Goal: Navigation & Orientation: Find specific page/section

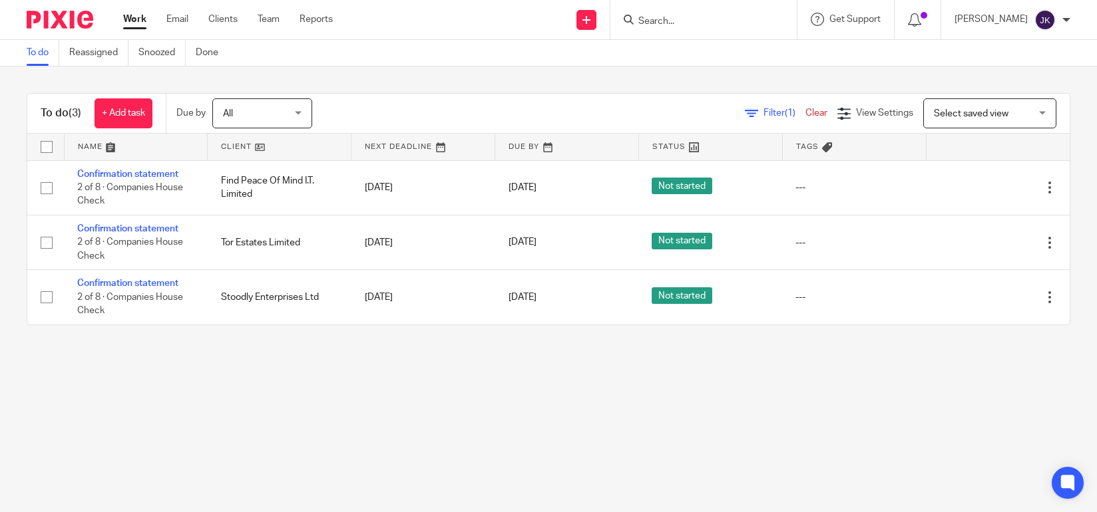
click at [4, 319] on div "To do (3) + Add task Due by All All Today Tomorrow This week Next week This mon…" at bounding box center [548, 210] width 1097 height 286
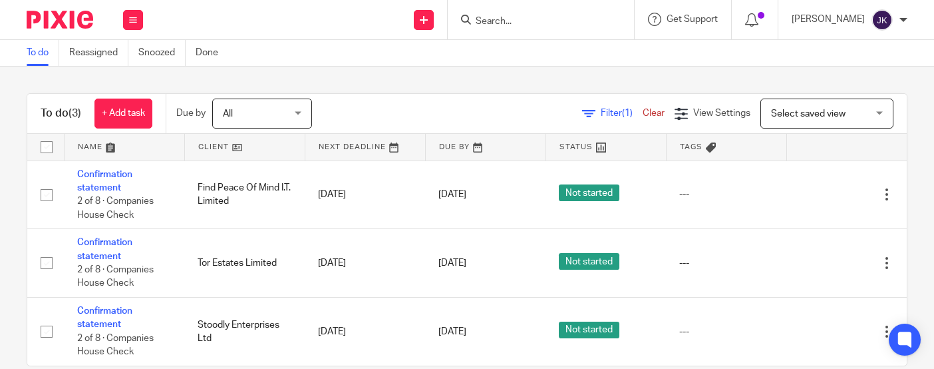
click at [477, 25] on input "Search" at bounding box center [535, 22] width 120 height 12
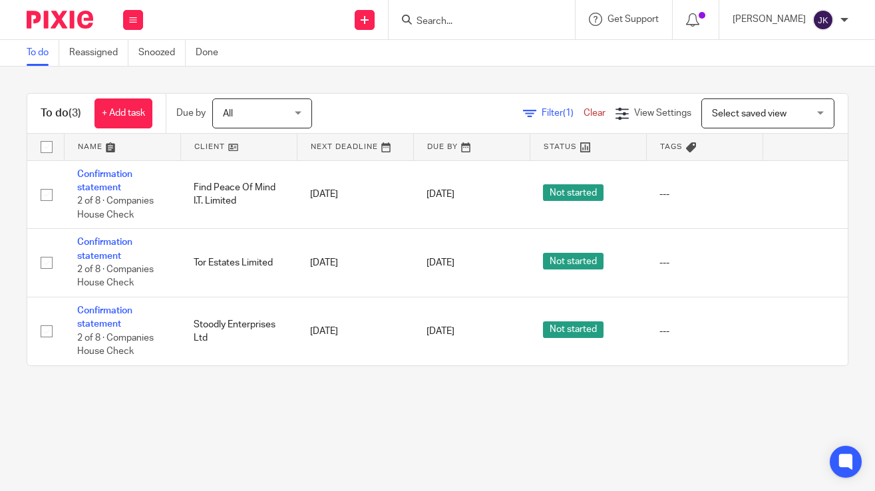
click at [482, 24] on input "Search" at bounding box center [475, 22] width 120 height 12
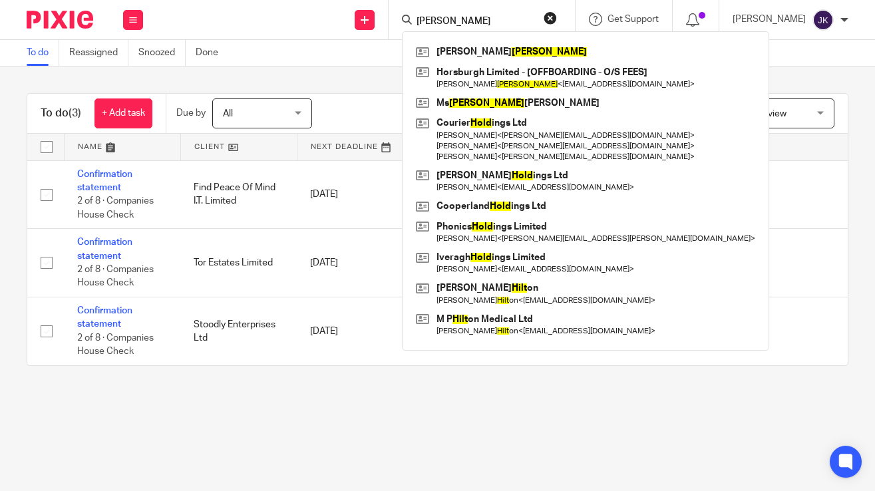
type input "holt"
drag, startPoint x: 427, startPoint y: 11, endPoint x: 417, endPoint y: 9, distance: 10.2
click at [417, 9] on div "holt Lena Holt Horsburgh Limited - [OFFBOARDING - O/S FEES] Andrew Holt < timho…" at bounding box center [482, 19] width 186 height 39
drag, startPoint x: 429, startPoint y: 20, endPoint x: 369, endPoint y: 8, distance: 60.4
click at [369, 8] on div "Send new email Create task Add client holt Lena Holt Horsburgh Limited - [OFFBO…" at bounding box center [515, 19] width 719 height 39
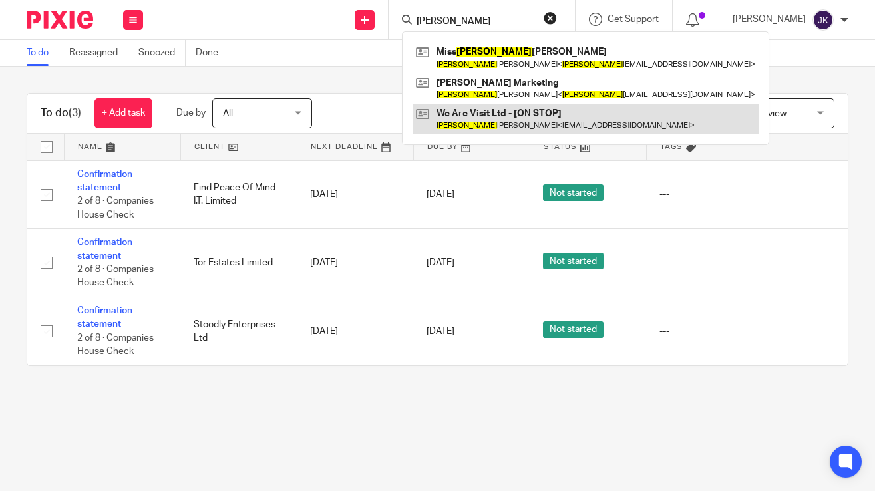
type input "rebeca"
click at [461, 131] on link at bounding box center [586, 119] width 346 height 31
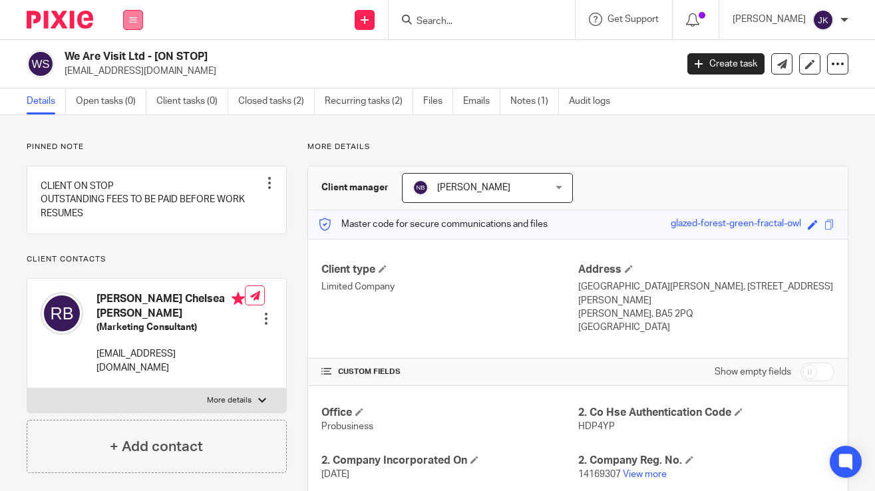
click at [129, 23] on icon at bounding box center [133, 20] width 8 height 8
click at [132, 96] on link "Clients" at bounding box center [130, 100] width 31 height 9
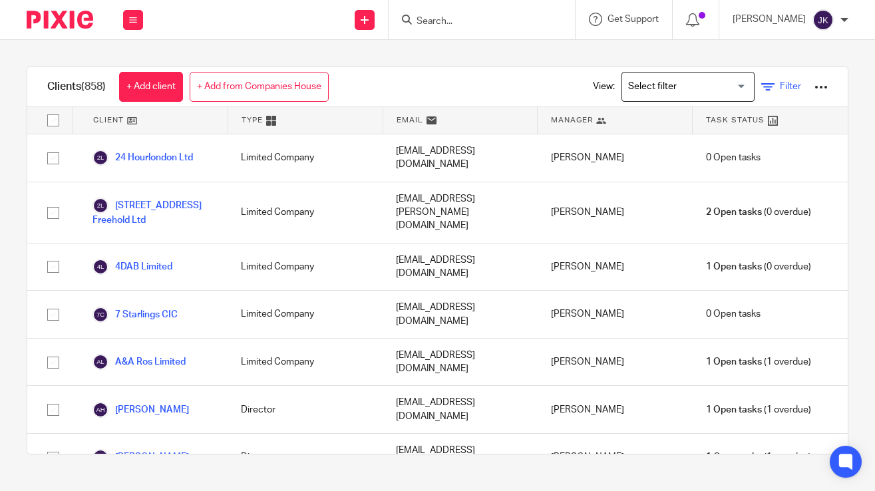
click at [780, 86] on span "Filter" at bounding box center [790, 86] width 21 height 9
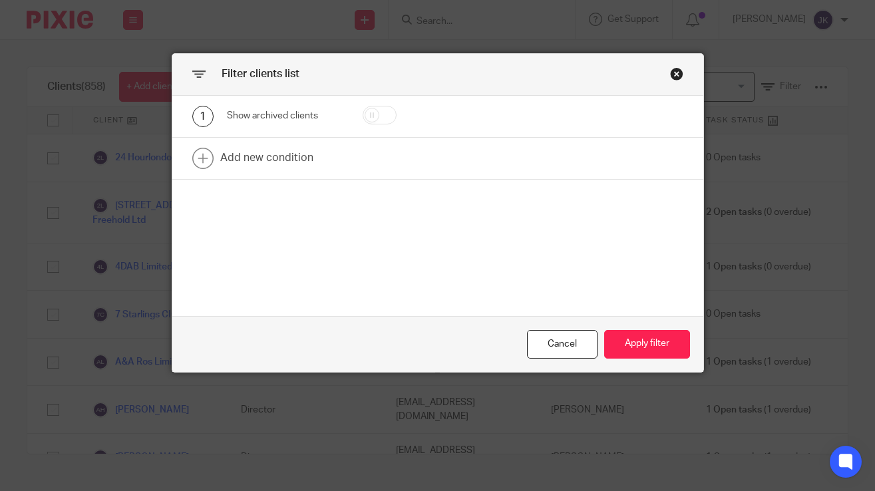
click at [377, 124] on input "checkbox" at bounding box center [380, 115] width 34 height 19
checkbox input "true"
click at [661, 345] on button "Apply filter" at bounding box center [647, 344] width 86 height 29
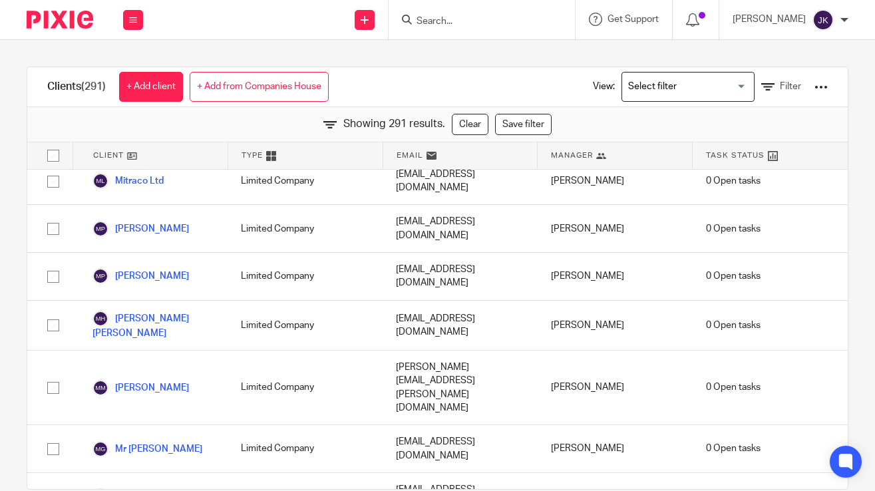
scroll to position [7720, 0]
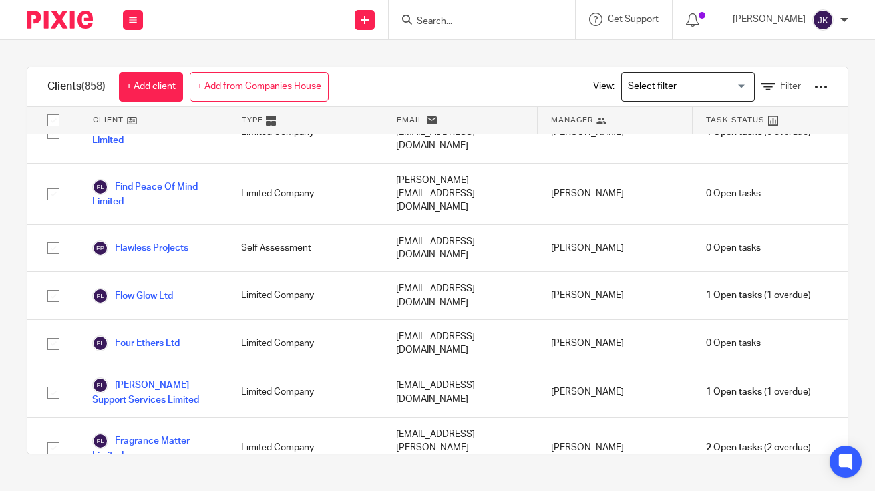
scroll to position [6921, 0]
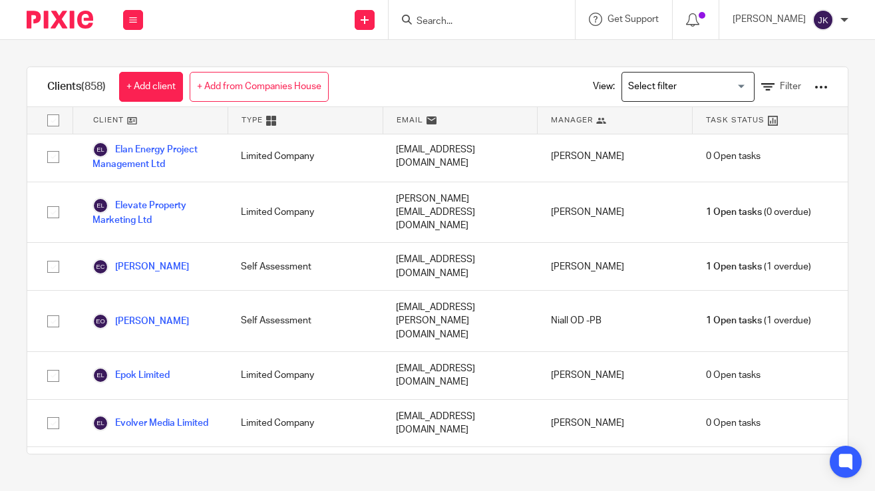
click at [709, 85] on input "Search for option" at bounding box center [685, 86] width 123 height 23
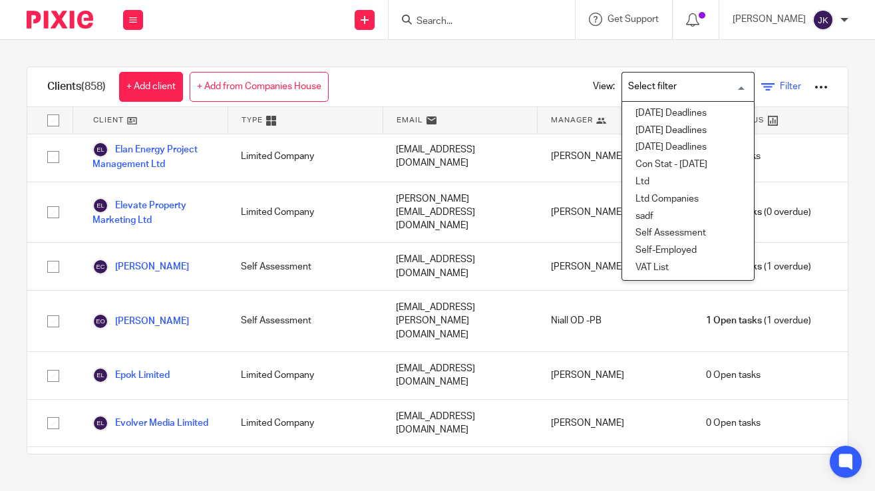
click at [761, 85] on icon at bounding box center [767, 87] width 13 height 13
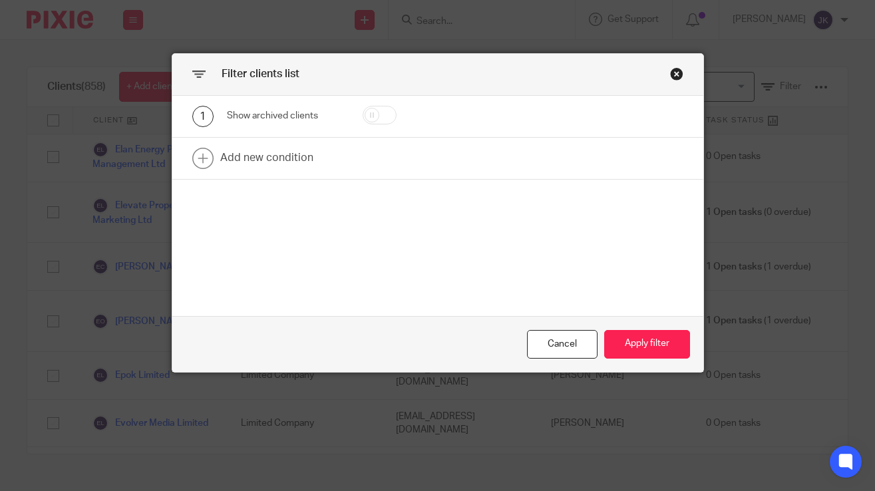
click at [386, 113] on input "checkbox" at bounding box center [380, 115] width 34 height 19
checkbox input "true"
click at [666, 355] on button "Apply filter" at bounding box center [647, 344] width 86 height 29
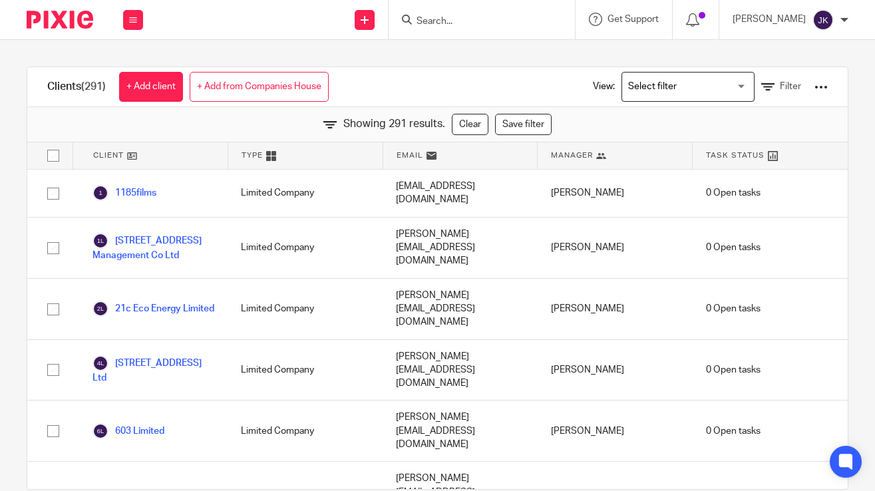
click at [633, 341] on div "[PERSON_NAME]" at bounding box center [615, 370] width 155 height 61
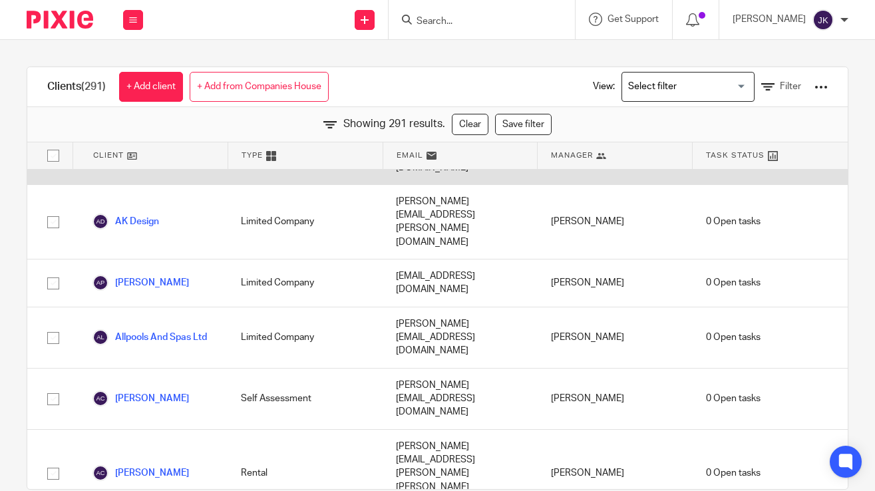
scroll to position [532, 0]
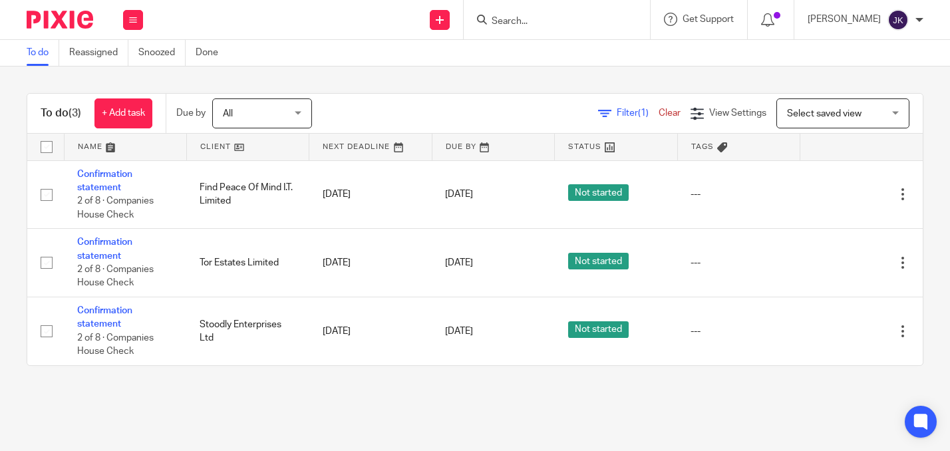
click at [560, 23] on input "Search" at bounding box center [550, 22] width 120 height 12
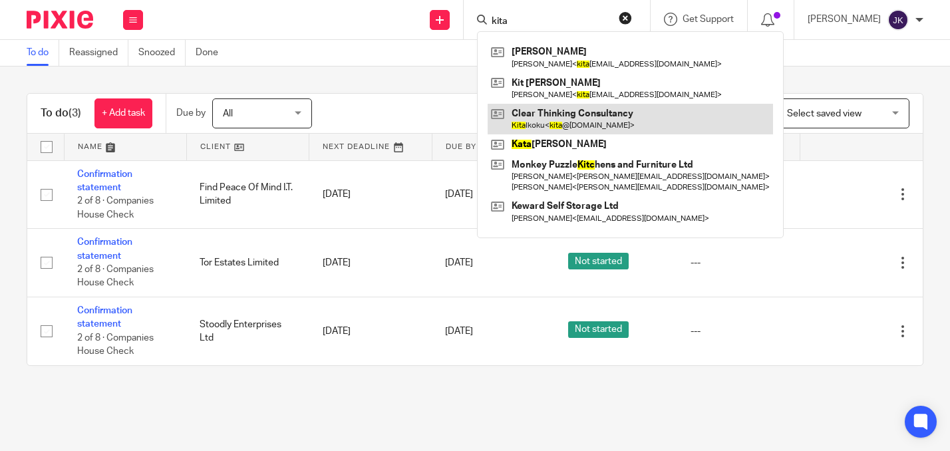
type input "kita"
click at [571, 131] on link at bounding box center [631, 119] width 286 height 31
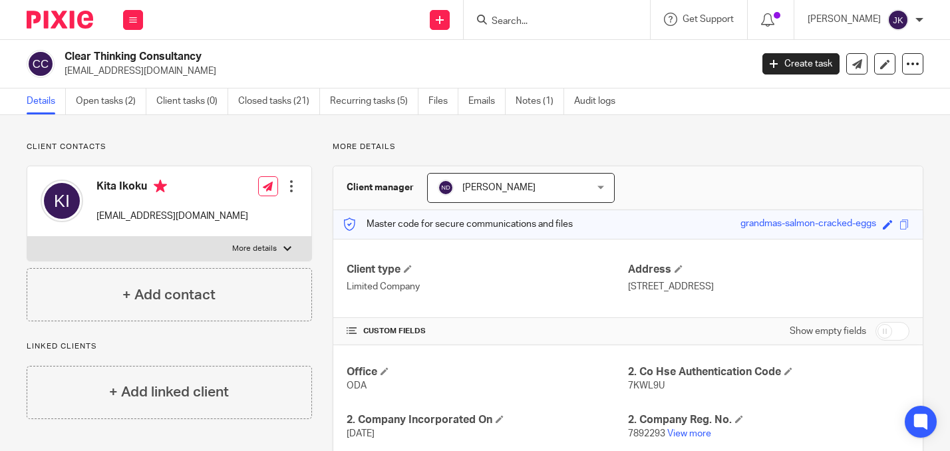
drag, startPoint x: 213, startPoint y: 57, endPoint x: 67, endPoint y: 57, distance: 146.4
click at [67, 57] on h2 "Clear Thinking Consultancy" at bounding box center [336, 57] width 542 height 14
copy h2 "Clear Thinking Consultancy"
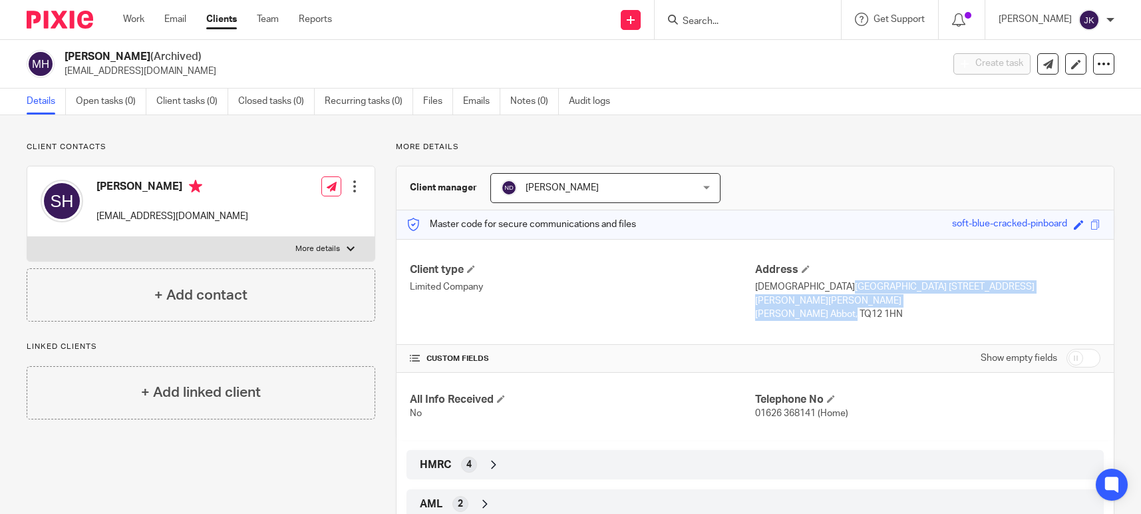
drag, startPoint x: 805, startPoint y: 294, endPoint x: 801, endPoint y: 288, distance: 6.9
click at [802, 288] on div "Address [GEOGRAPHIC_DATA][STREET_ADDRESS][PERSON_NAME][PERSON_NAME] [PERSON_NAM…" at bounding box center [927, 292] width 345 height 59
click at [764, 288] on p "[DEMOGRAPHIC_DATA][GEOGRAPHIC_DATA] [STREET_ADDRESS][PERSON_NAME][PERSON_NAME]" at bounding box center [927, 293] width 345 height 27
drag, startPoint x: 753, startPoint y: 284, endPoint x: 858, endPoint y: 301, distance: 106.7
click at [868, 301] on div "Address [GEOGRAPHIC_DATA][STREET_ADDRESS][PERSON_NAME][PERSON_NAME] [PERSON_NAM…" at bounding box center [927, 292] width 345 height 59
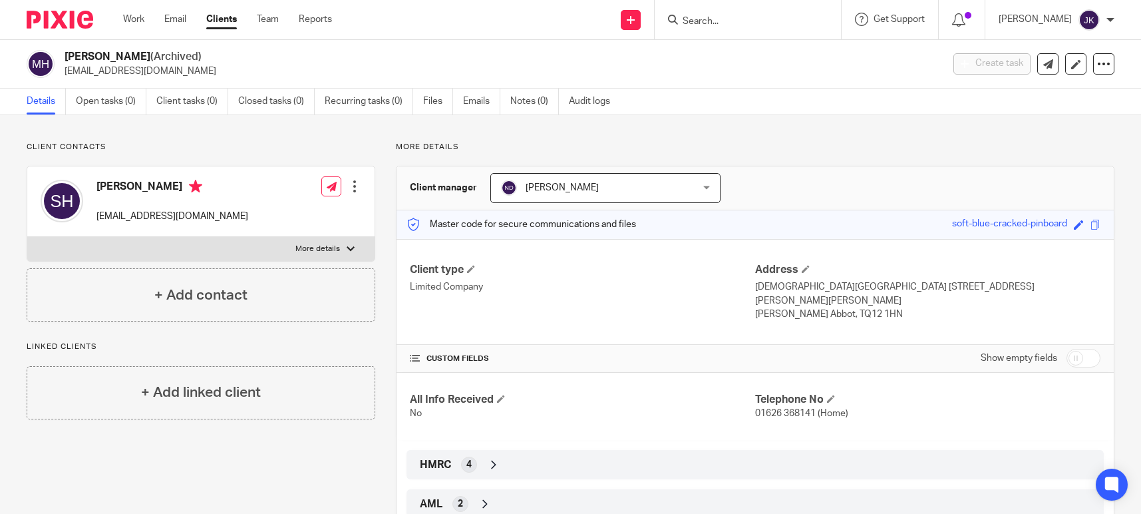
click at [790, 307] on p "Newton Abbot, TQ12 1HN" at bounding box center [927, 313] width 345 height 13
drag, startPoint x: 746, startPoint y: 284, endPoint x: 865, endPoint y: 300, distance: 120.3
click at [865, 300] on div "Client type Limited Company Address Church House 1a Laureston Rd Newton Abbot D…" at bounding box center [755, 292] width 717 height 106
click at [872, 307] on p "Newton Abbot, TQ12 1HN" at bounding box center [927, 313] width 345 height 13
drag, startPoint x: 858, startPoint y: 303, endPoint x: 751, endPoint y: 292, distance: 107.1
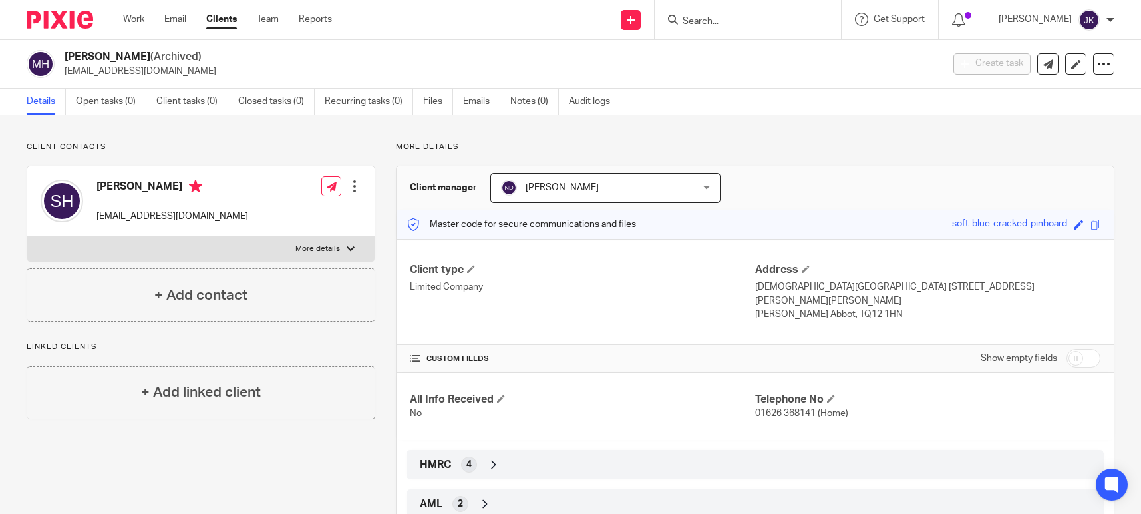
click at [755, 292] on div "Address Church House 1a Laureston Rd Newton Abbot Devon TQ12 1HN Newton Abbot, …" at bounding box center [927, 292] width 345 height 59
copy div "Church House 1a Laureston Rd Newton Abbot Devon TQ12 1HN Newton Abbot, TQ12 1HN"
click at [857, 307] on p "Newton Abbot, TQ12 1HN" at bounding box center [927, 313] width 345 height 13
click at [865, 307] on p "Newton Abbot, TQ12 1HN" at bounding box center [927, 313] width 345 height 13
click at [821, 307] on p "Newton Abbot, TQ12 1HN" at bounding box center [927, 313] width 345 height 13
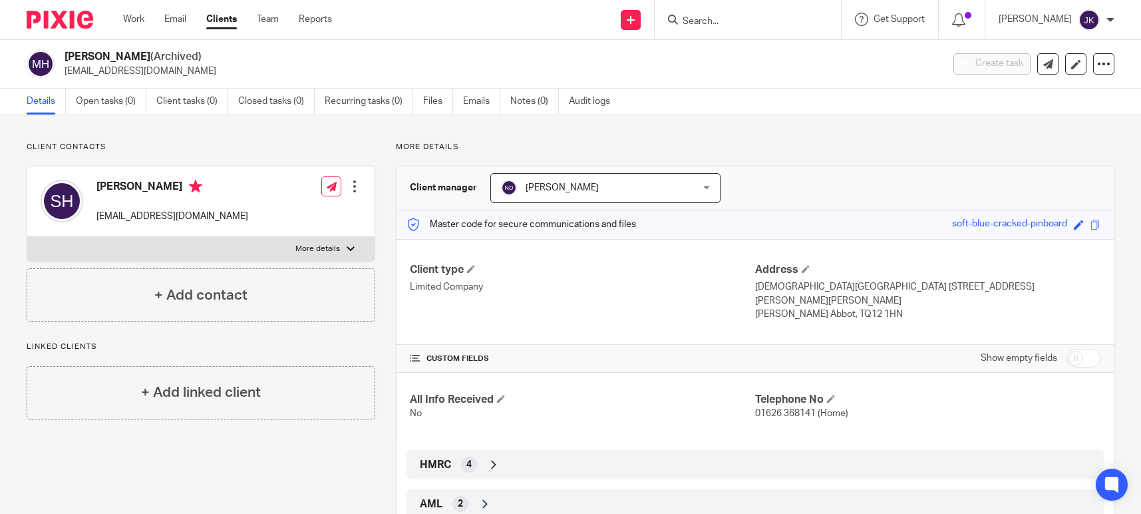
drag, startPoint x: 863, startPoint y: 299, endPoint x: 815, endPoint y: 299, distance: 47.3
click at [815, 307] on p "Newton Abbot, TQ12 1HN" at bounding box center [927, 313] width 345 height 13
copy p "TQ12 1HN"
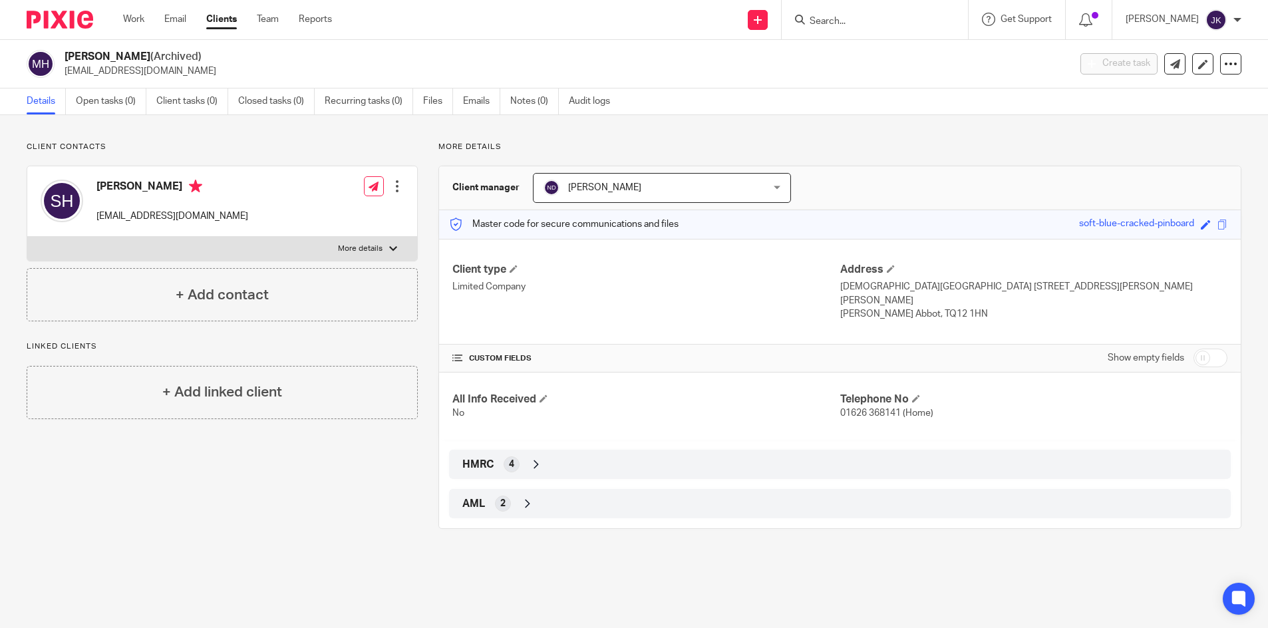
click at [887, 25] on input "Search" at bounding box center [869, 22] width 120 height 12
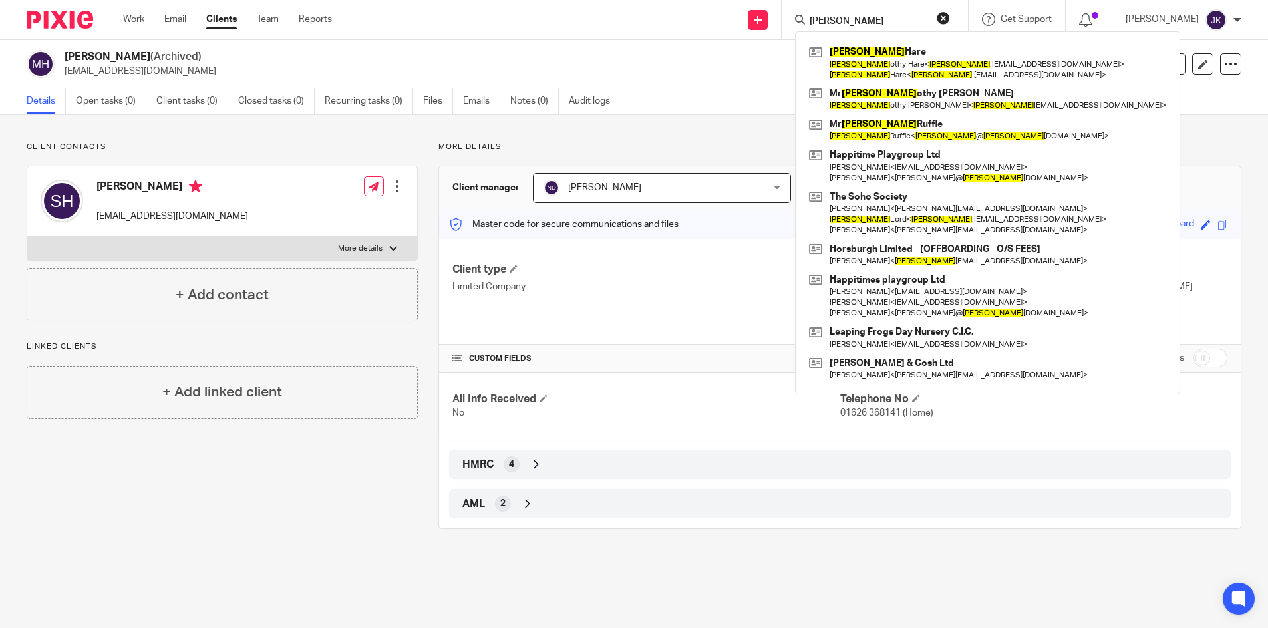
type input "tim"
click at [310, 137] on div "Client contacts Susan Holt timholt346@gmail.com Edit contact Create client from…" at bounding box center [634, 335] width 1268 height 441
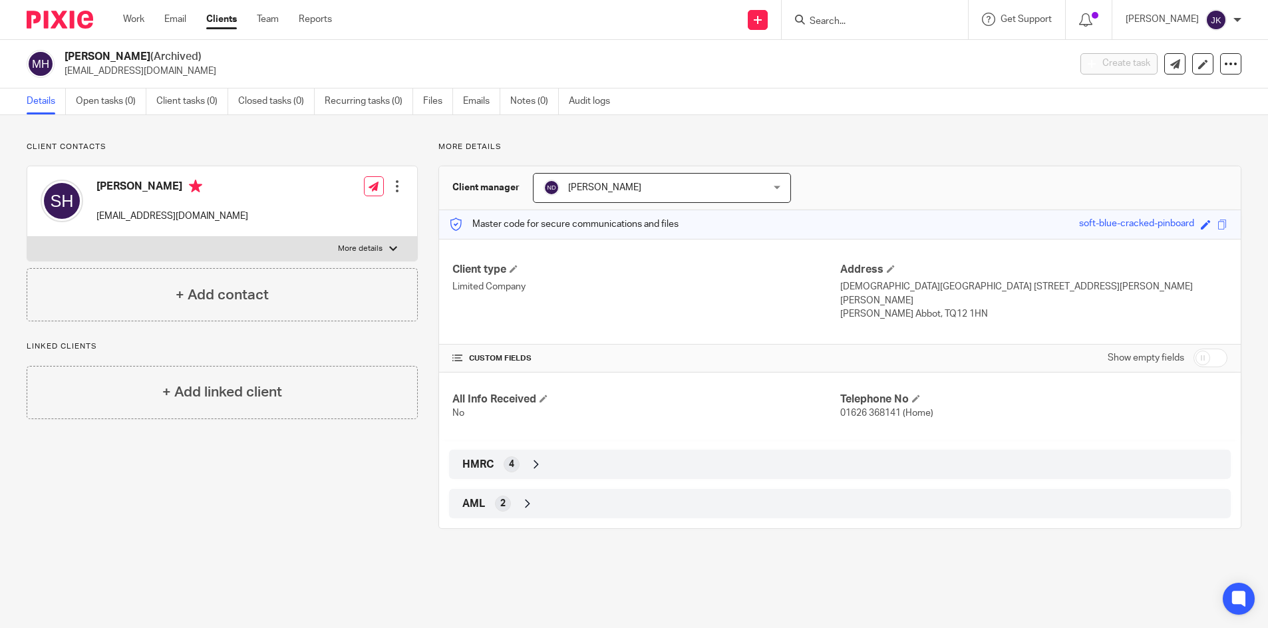
click at [831, 28] on form at bounding box center [880, 19] width 142 height 17
click at [833, 17] on input "Search" at bounding box center [869, 22] width 120 height 12
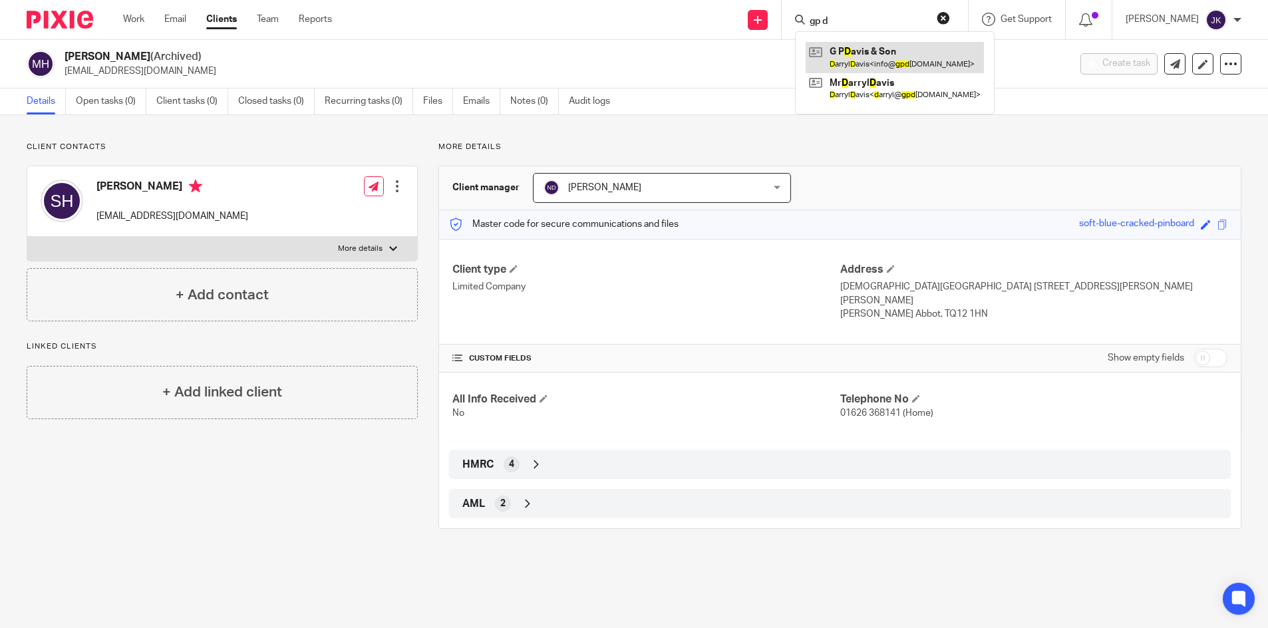
type input "gp d"
click at [889, 59] on link at bounding box center [895, 57] width 178 height 31
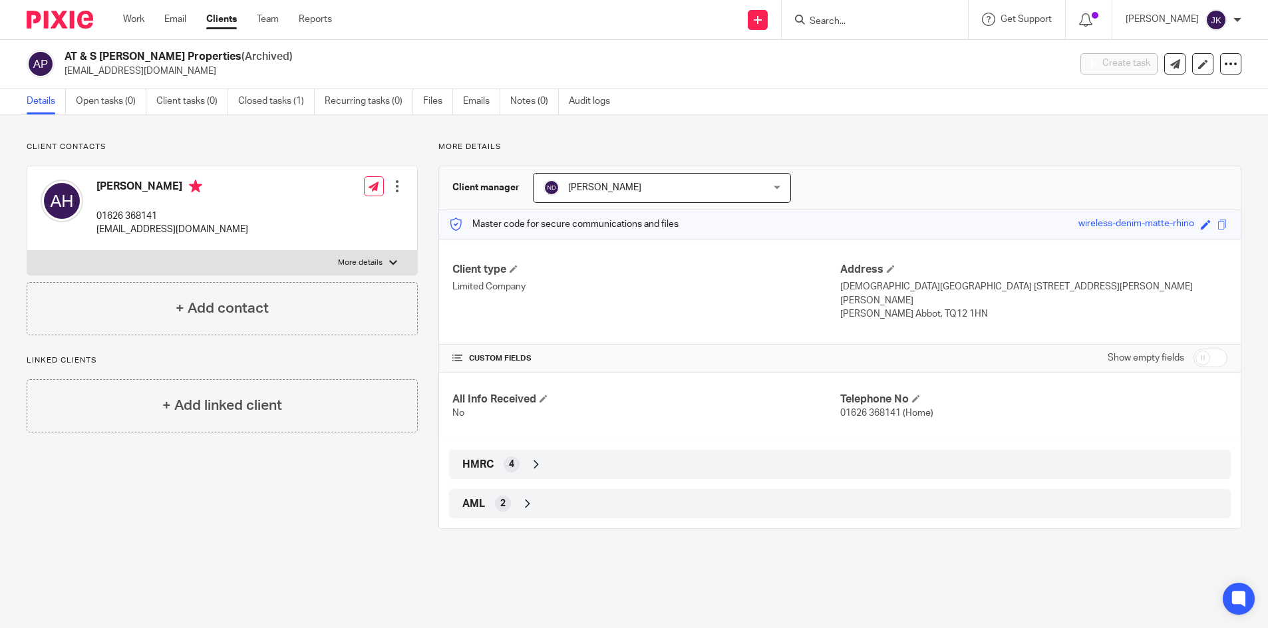
click at [845, 25] on input "Search" at bounding box center [869, 22] width 120 height 12
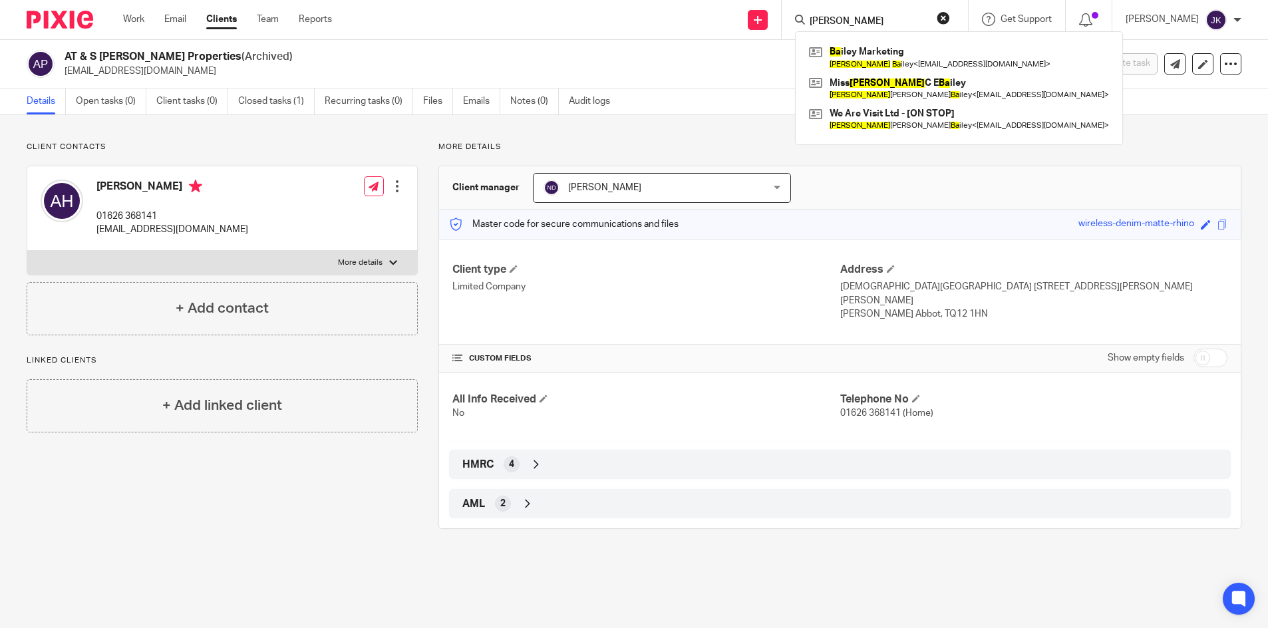
type input "rebecca ba"
click at [821, 122] on link at bounding box center [959, 119] width 307 height 31
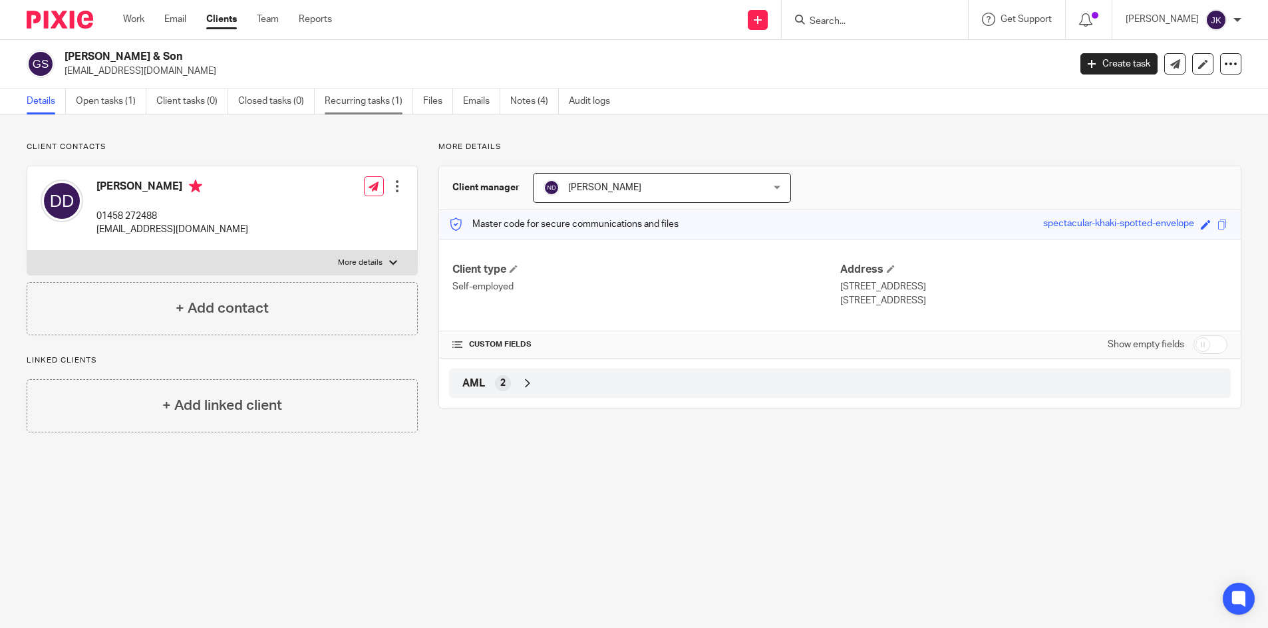
click at [373, 106] on link "Recurring tasks (1)" at bounding box center [369, 102] width 89 height 26
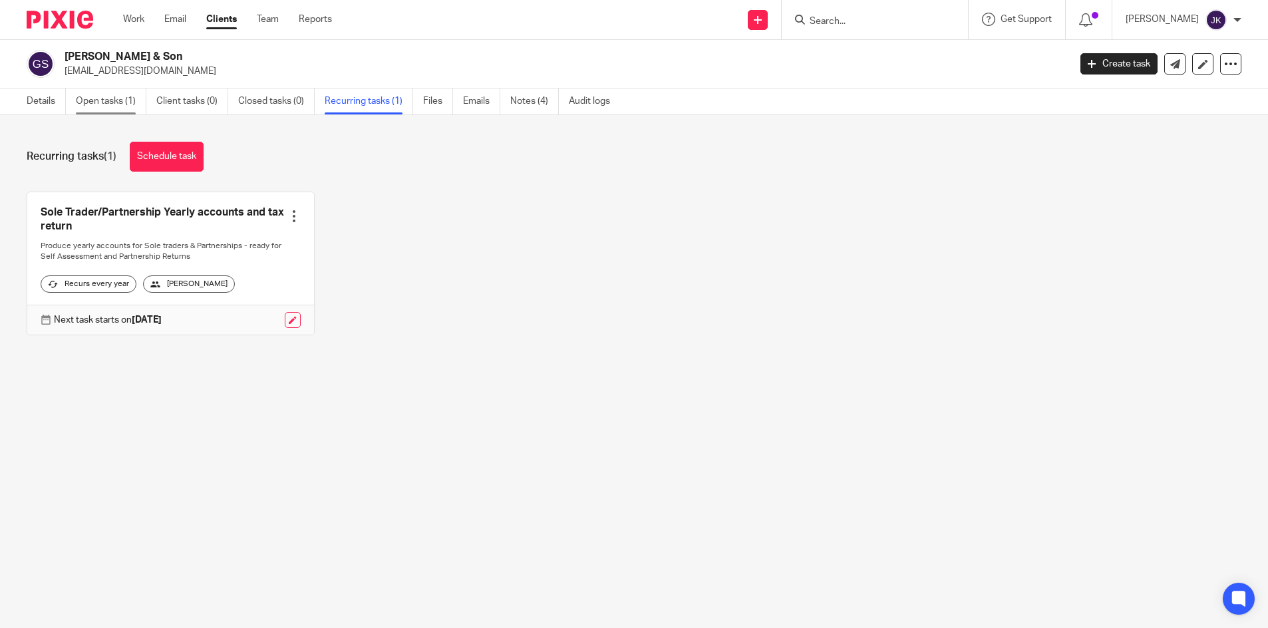
click at [89, 106] on link "Open tasks (1)" at bounding box center [111, 102] width 71 height 26
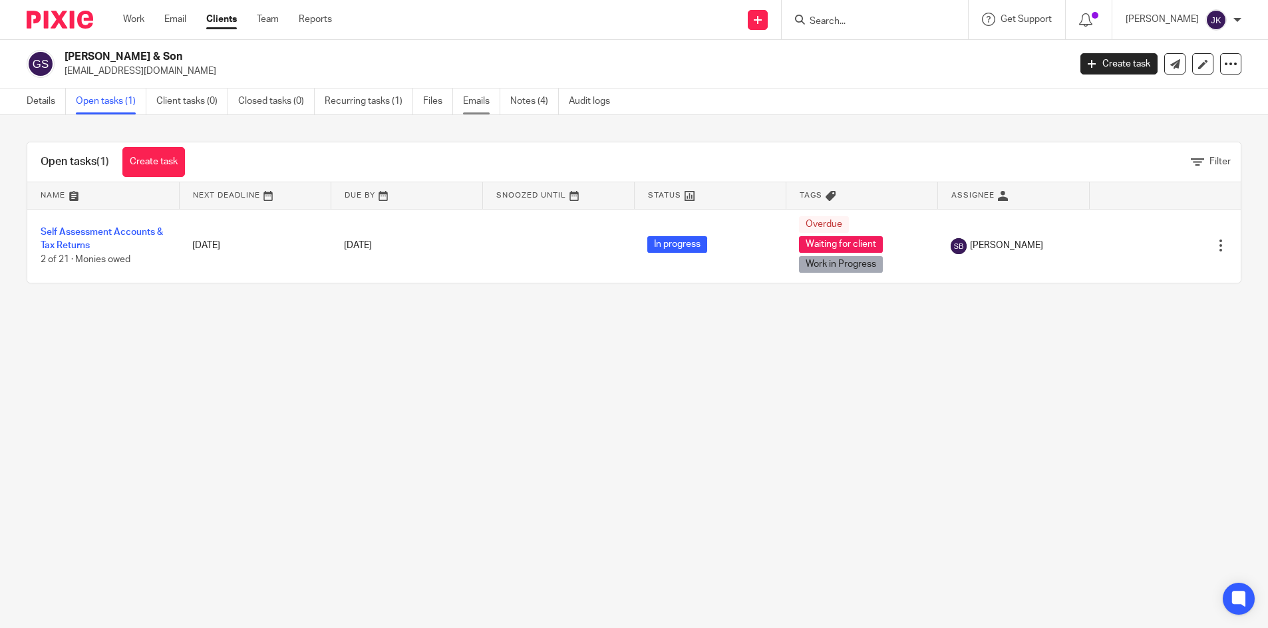
click at [492, 98] on link "Emails" at bounding box center [481, 102] width 37 height 26
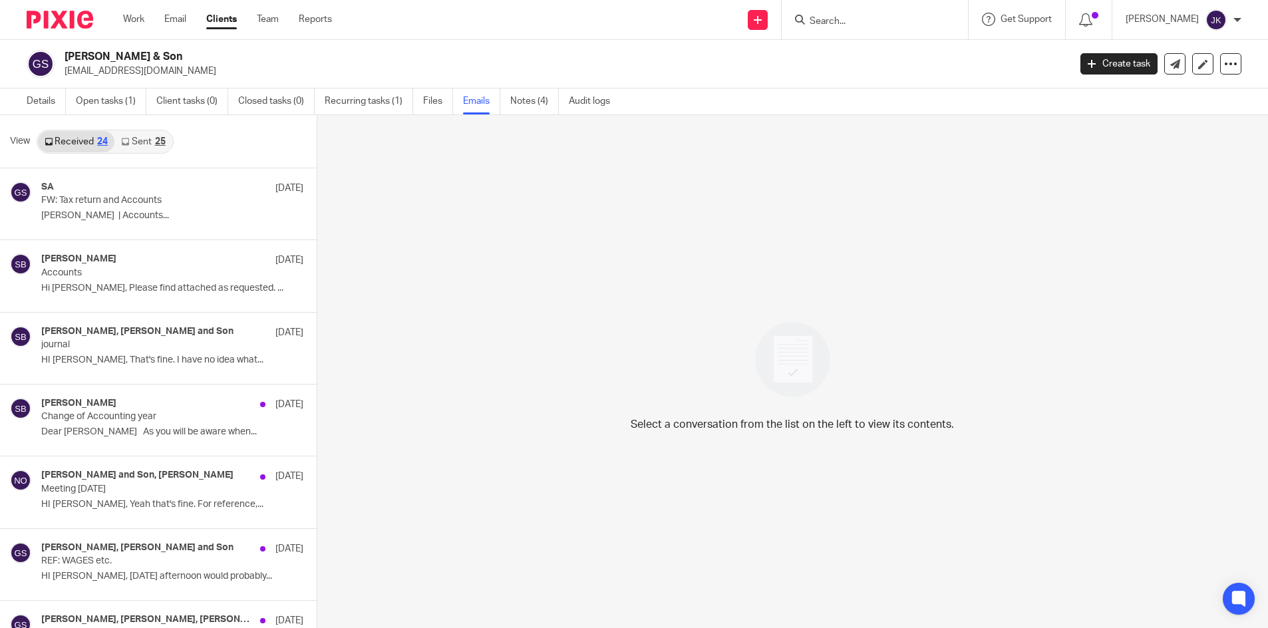
click at [124, 138] on icon at bounding box center [125, 142] width 8 height 8
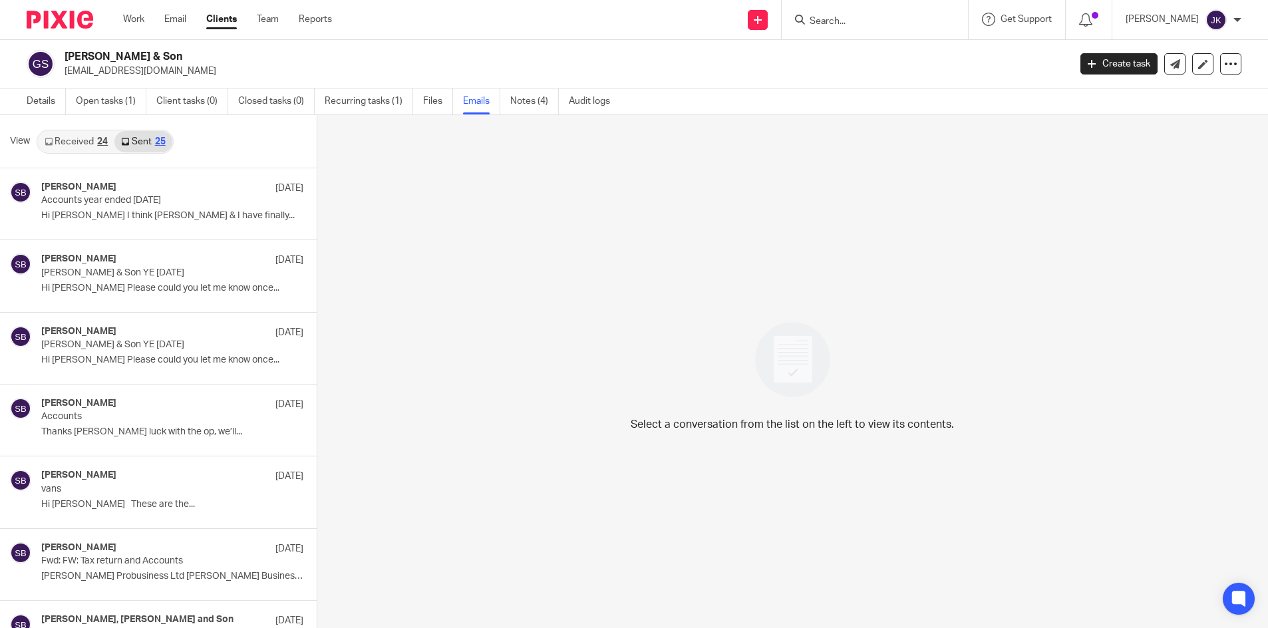
scroll to position [2, 0]
click at [97, 136] on div "24" at bounding box center [102, 139] width 11 height 9
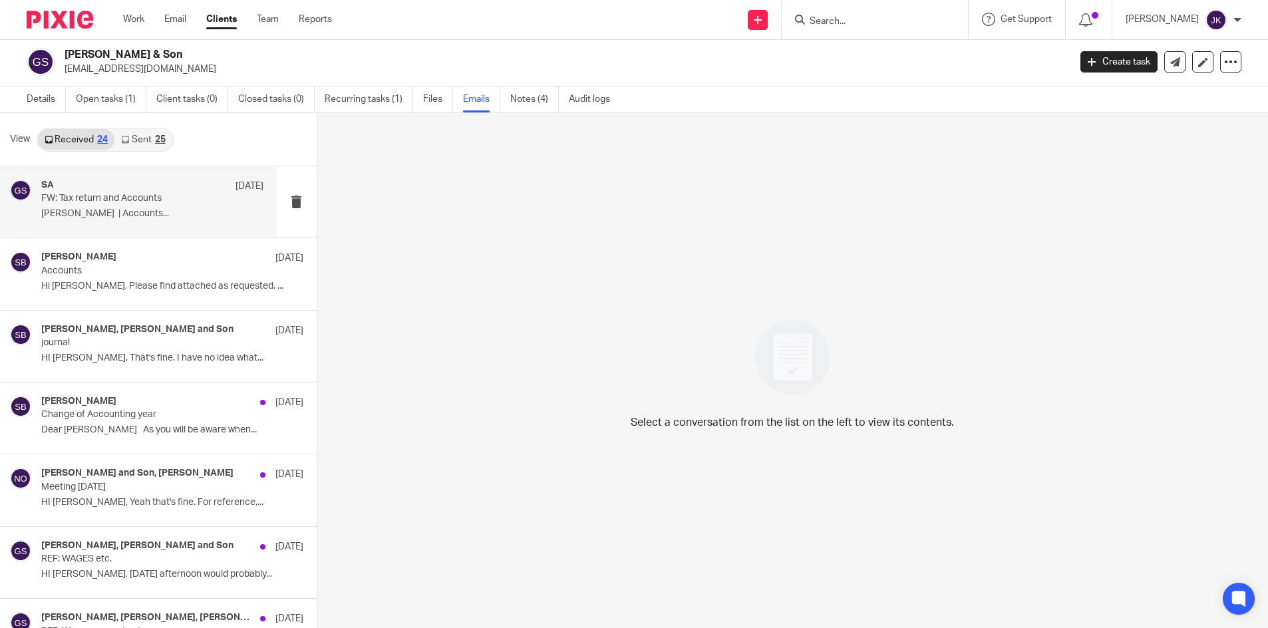
click at [168, 230] on div "SA 2 Sep FW: Tax return and Accounts Sonia Bird | Accounts..." at bounding box center [138, 201] width 277 height 71
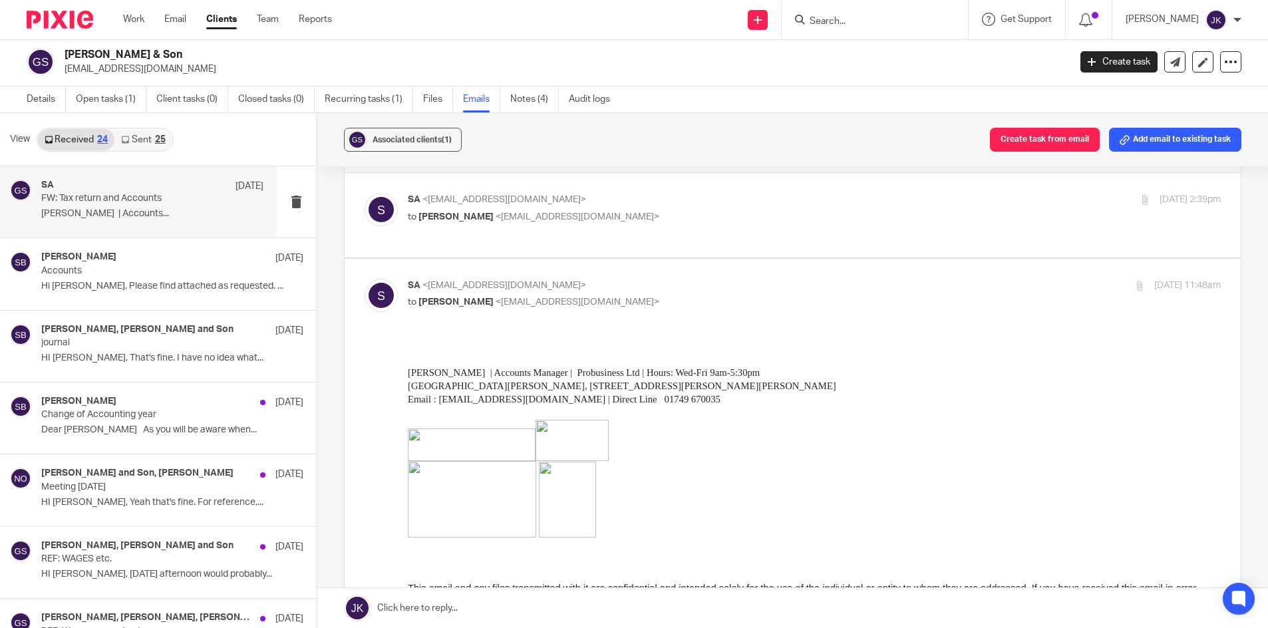
scroll to position [67, 0]
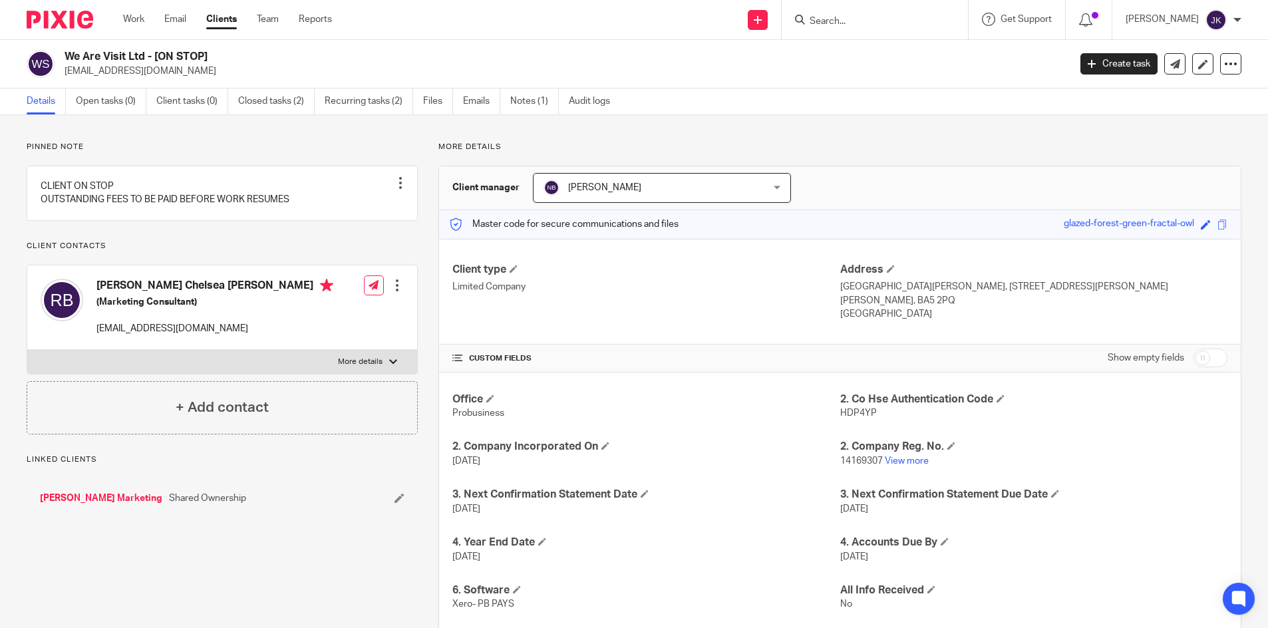
drag, startPoint x: 147, startPoint y: 54, endPoint x: 59, endPoint y: 56, distance: 87.9
click at [59, 56] on div "We Are Visit Ltd - [ON STOP] [EMAIL_ADDRESS][DOMAIN_NAME]" at bounding box center [544, 64] width 1034 height 28
copy div "We Are Visit Ltd"
click at [896, 459] on link "View more" at bounding box center [907, 461] width 44 height 9
